Goal: Find specific page/section: Find specific page/section

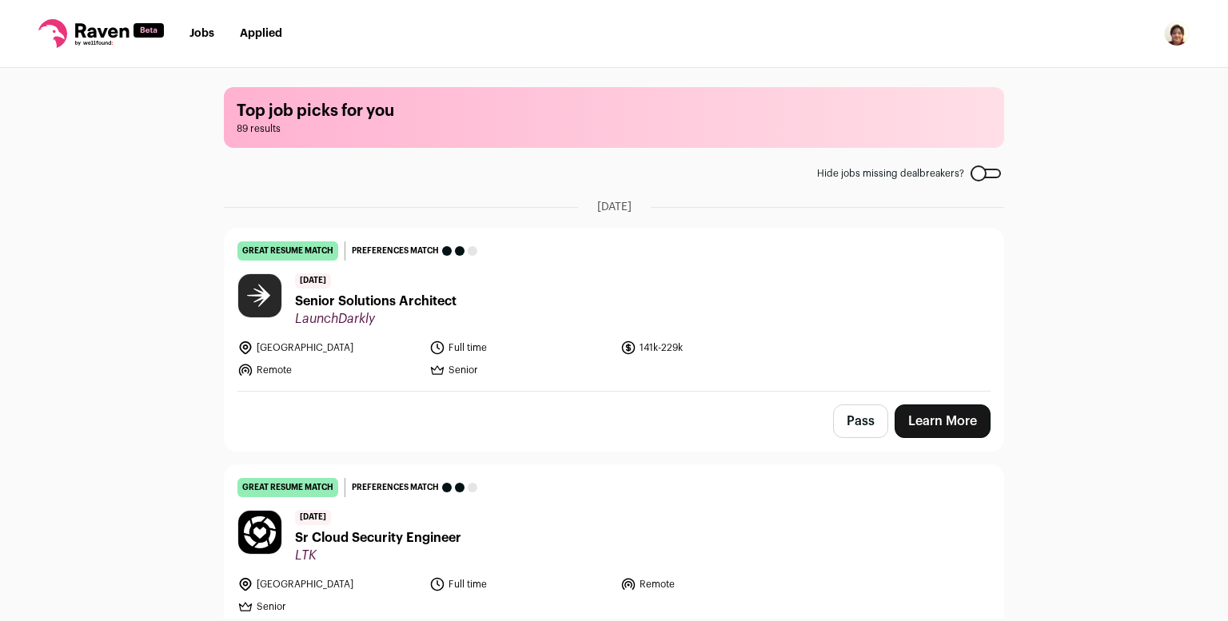
scroll to position [680, 0]
click at [201, 38] on link "Jobs" at bounding box center [201, 33] width 25 height 11
